Goal: Task Accomplishment & Management: Use online tool/utility

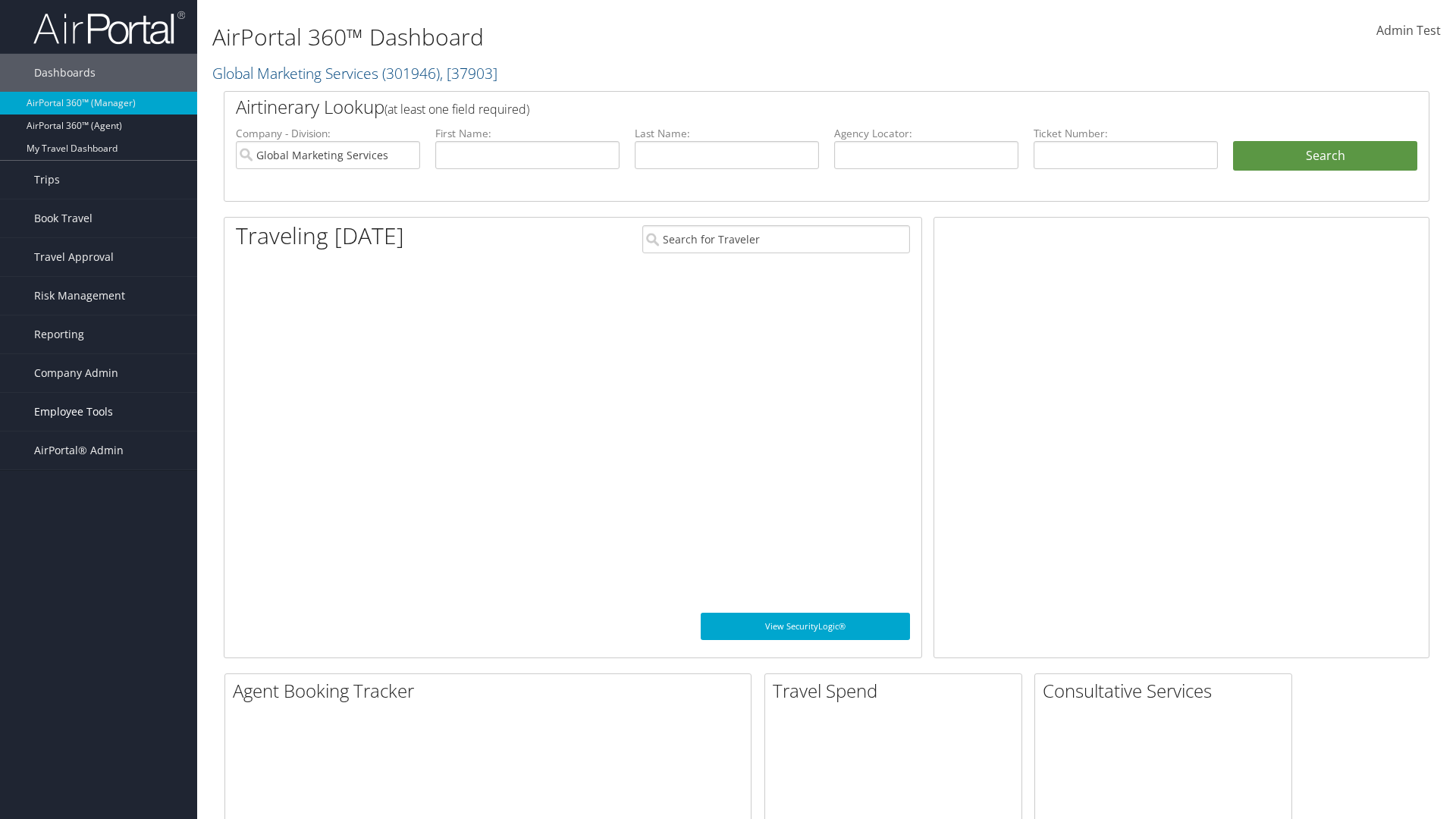
click at [99, 412] on span "Employee Tools" at bounding box center [74, 412] width 79 height 38
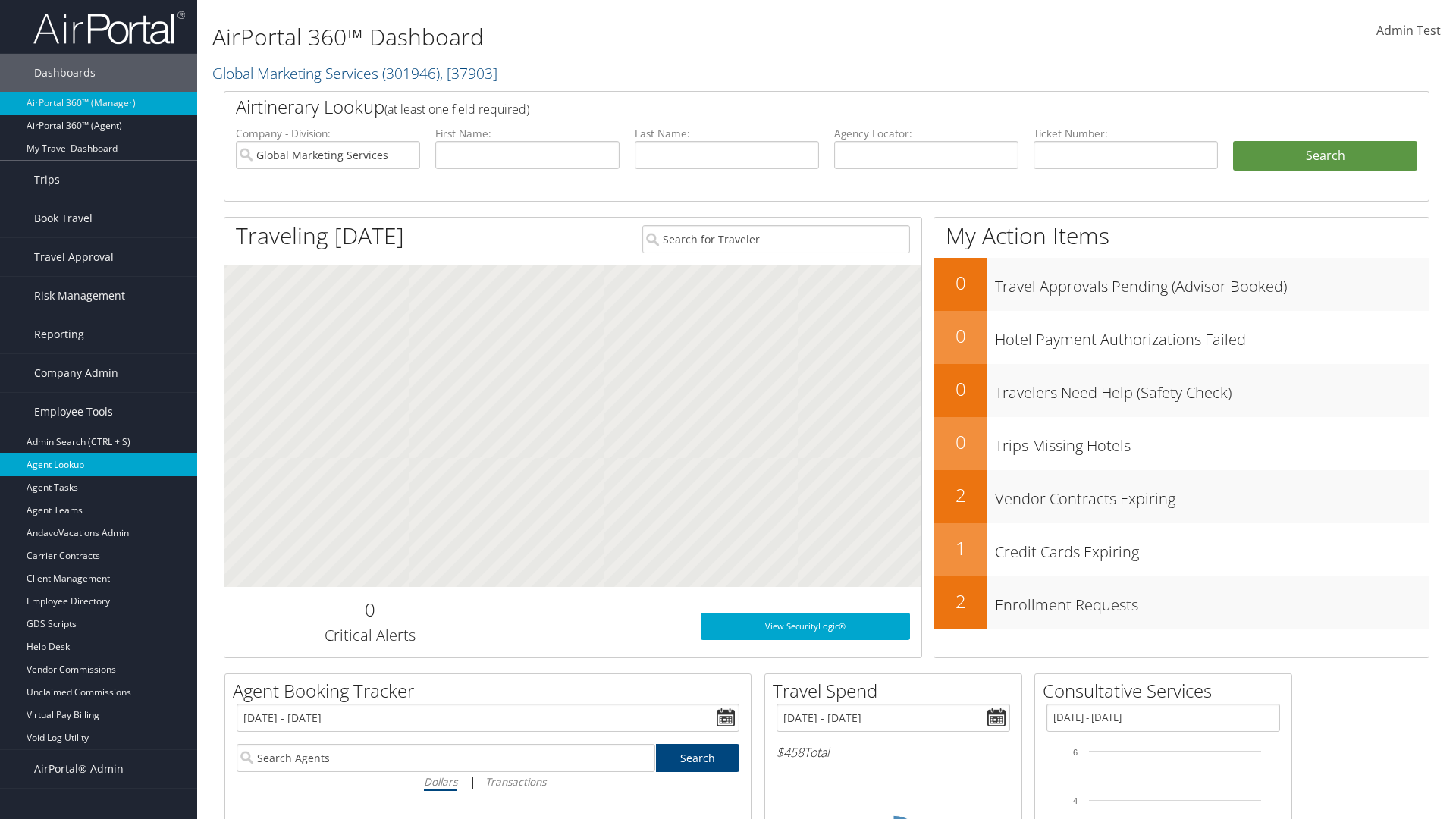
click at [99, 465] on link "Agent Lookup" at bounding box center [99, 465] width 197 height 23
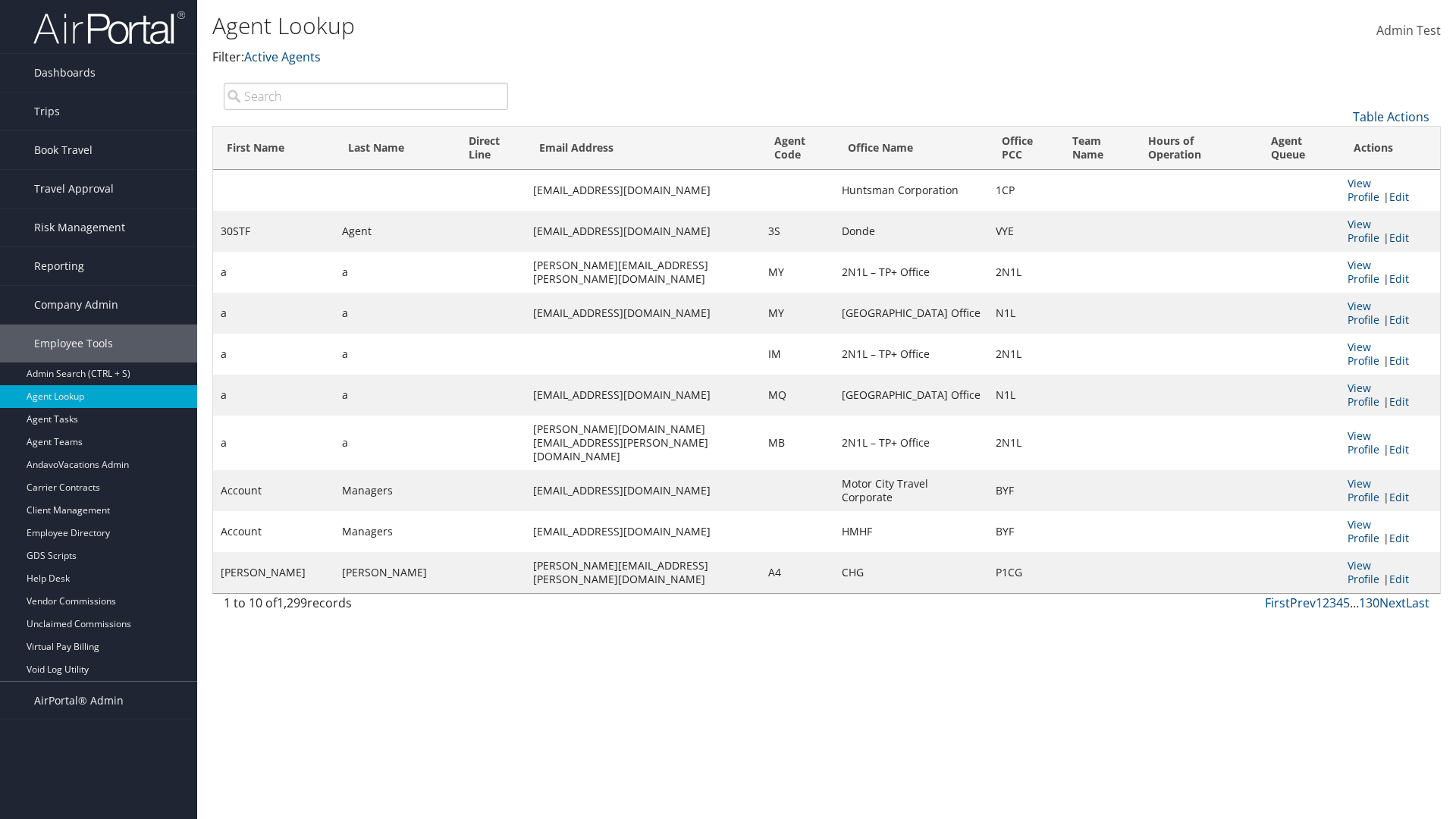
click at [366, 96] on input "search" at bounding box center [366, 96] width 285 height 27
type input "30STF"
